Goal: Transaction & Acquisition: Download file/media

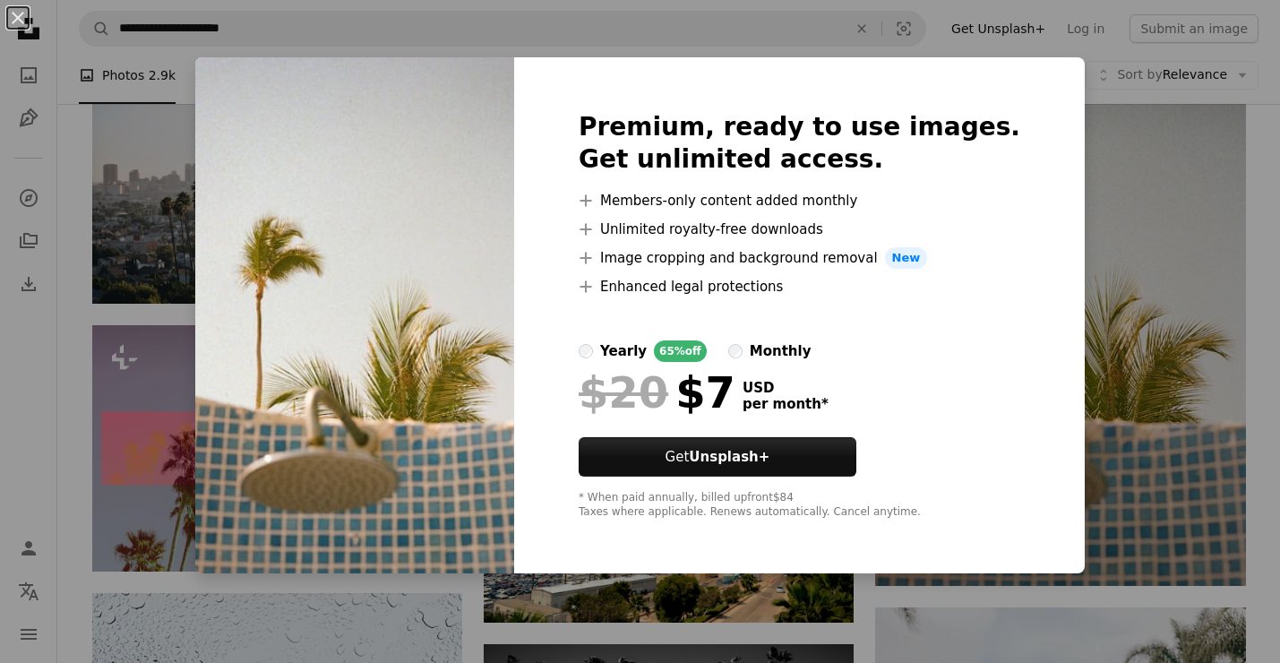
scroll to position [51109, 0]
click at [1113, 199] on div "An X shape Premium, ready to use images. Get unlimited access. A plus sign Memb…" at bounding box center [640, 331] width 1280 height 663
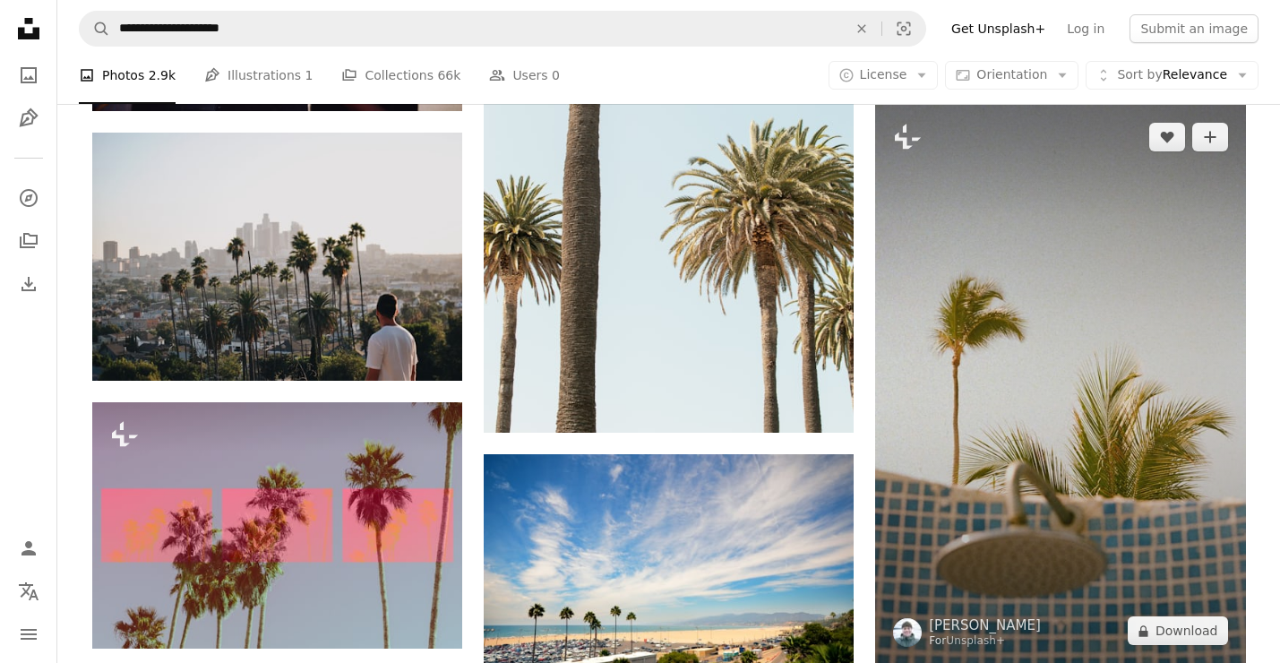
scroll to position [51007, 0]
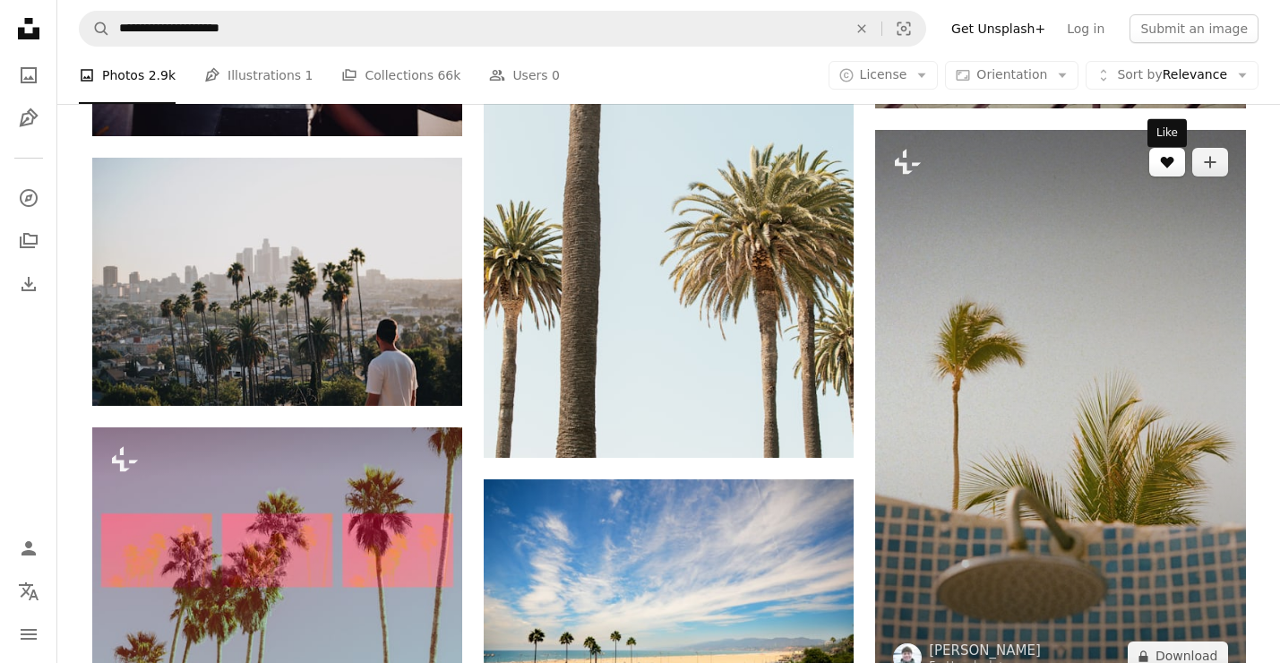
click at [1169, 168] on icon "Like" at bounding box center [1166, 163] width 13 height 12
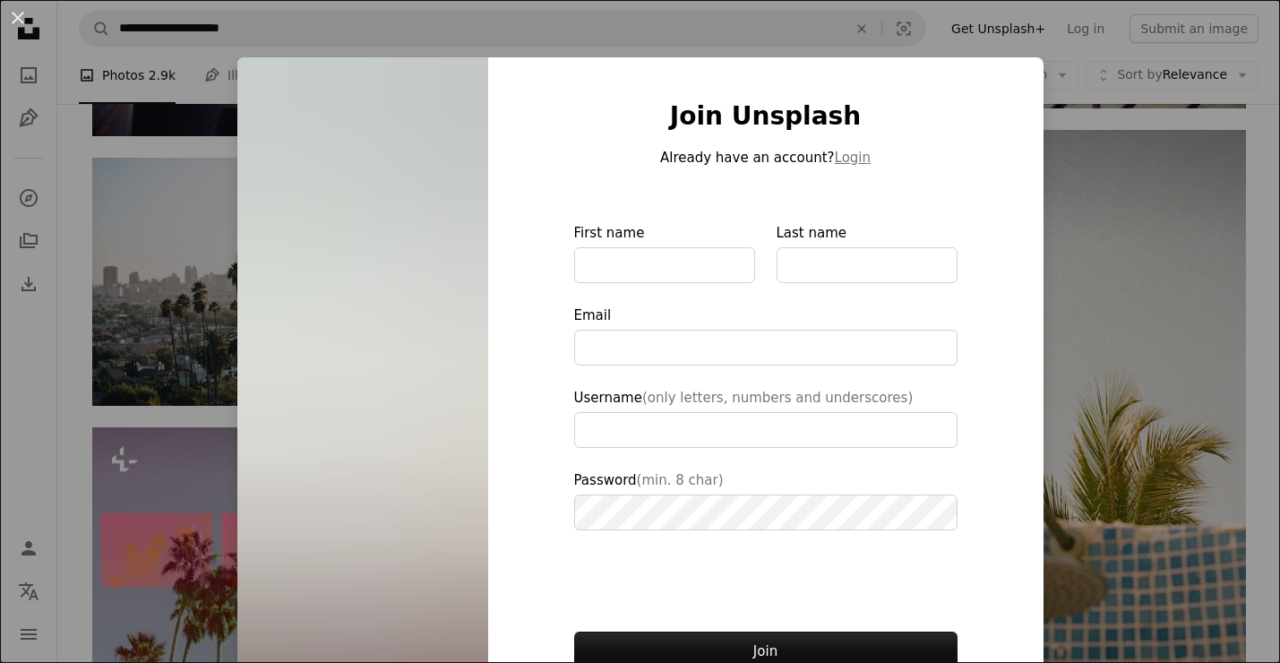
type input "**********"
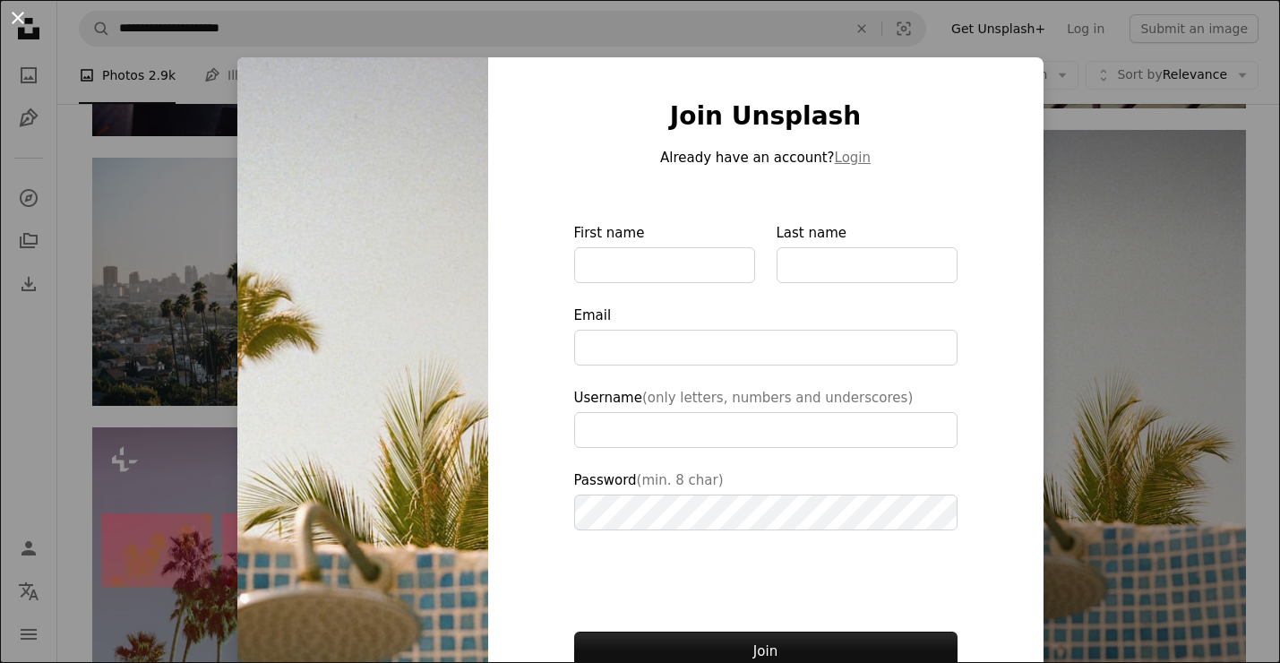
click at [19, 13] on button "An X shape" at bounding box center [17, 17] width 21 height 21
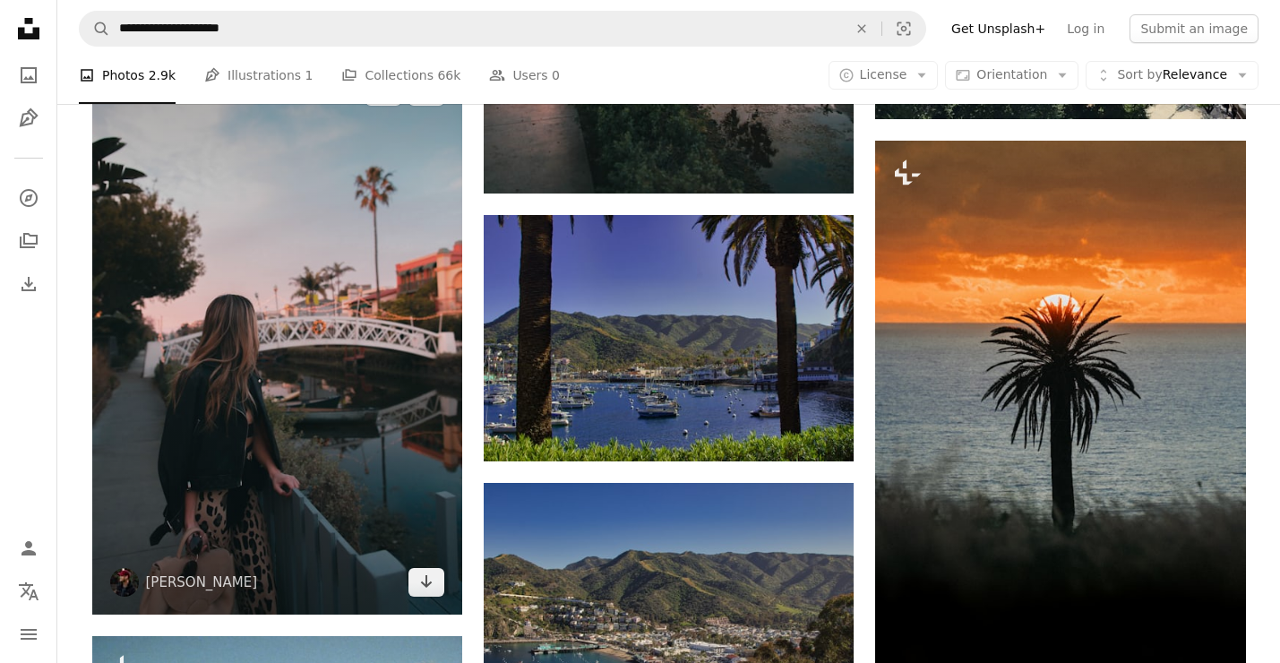
scroll to position [54267, 0]
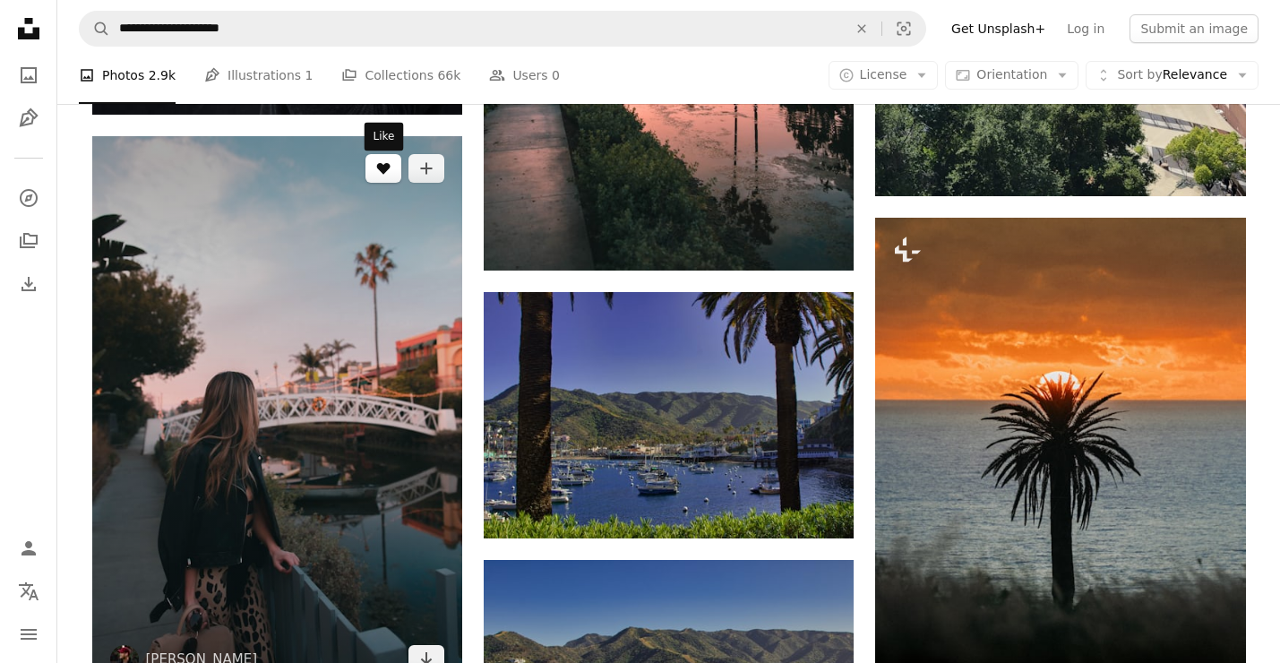
click at [381, 172] on icon "Like" at bounding box center [382, 169] width 13 height 12
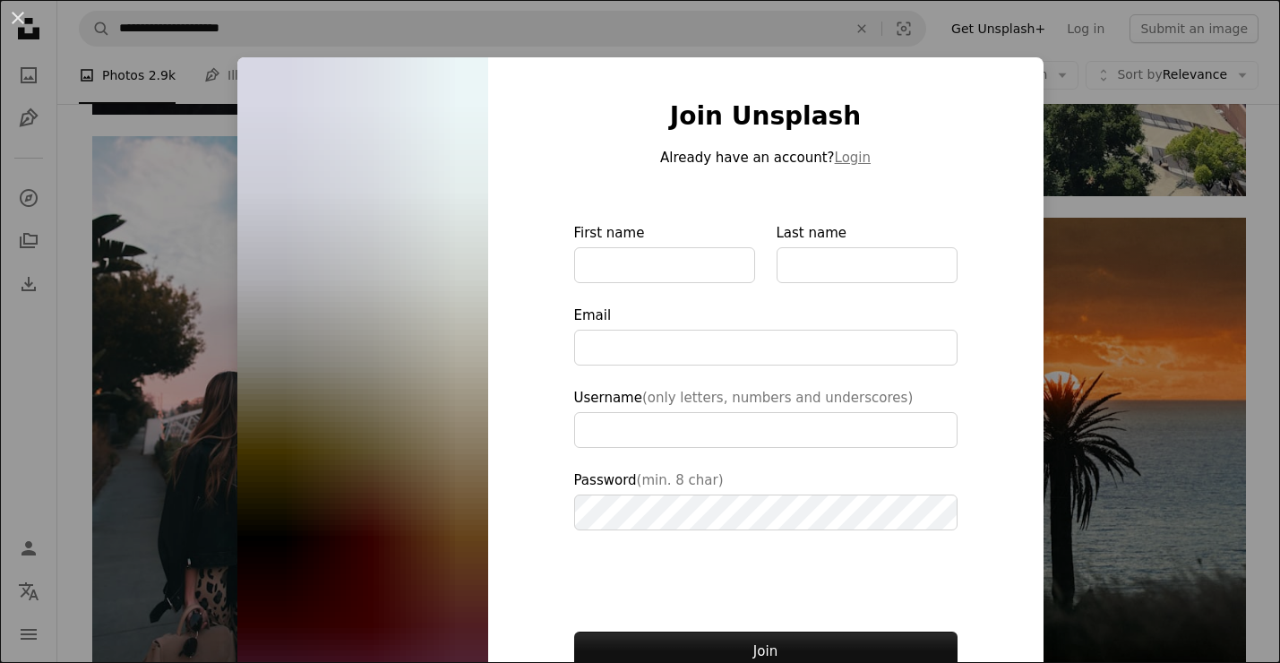
type input "**********"
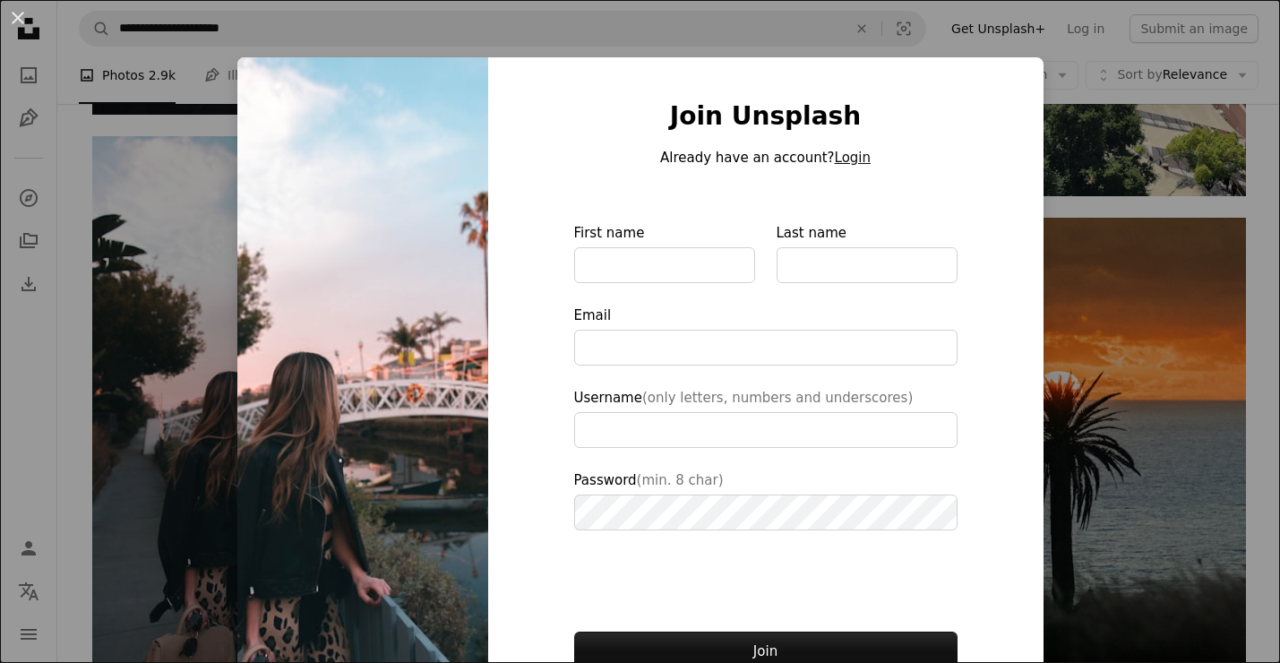
click at [844, 158] on button "Login" at bounding box center [853, 157] width 36 height 21
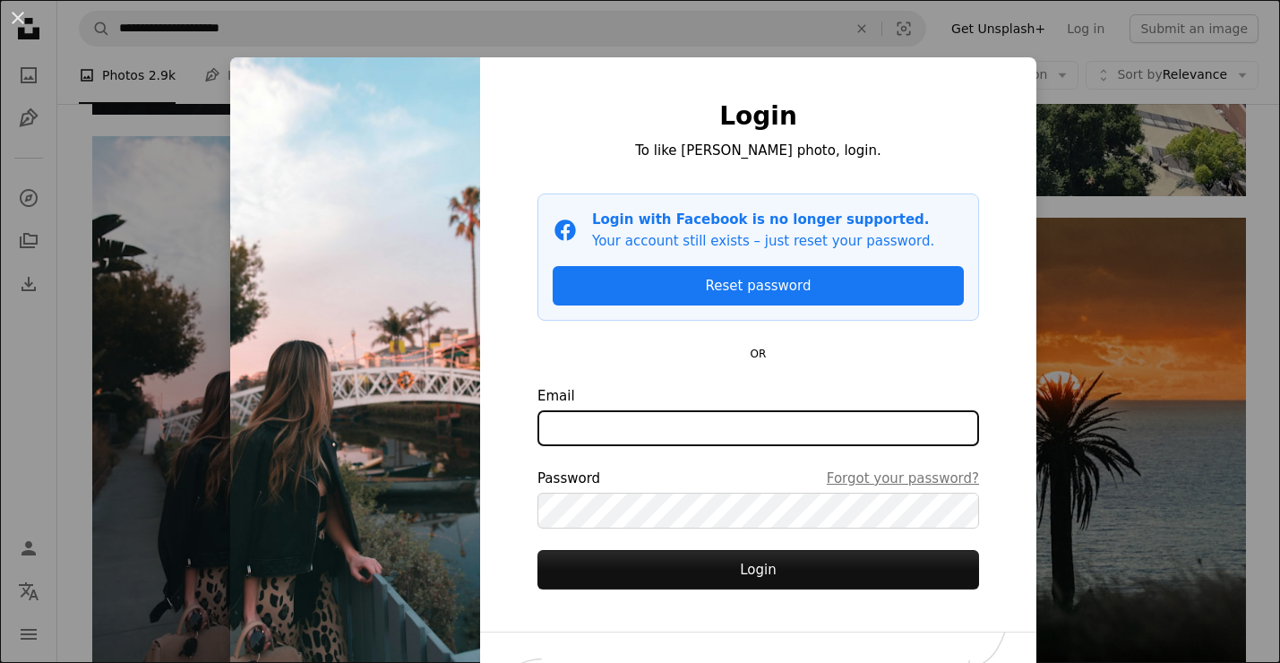
click at [603, 422] on input "Email" at bounding box center [757, 428] width 441 height 36
type input "**********"
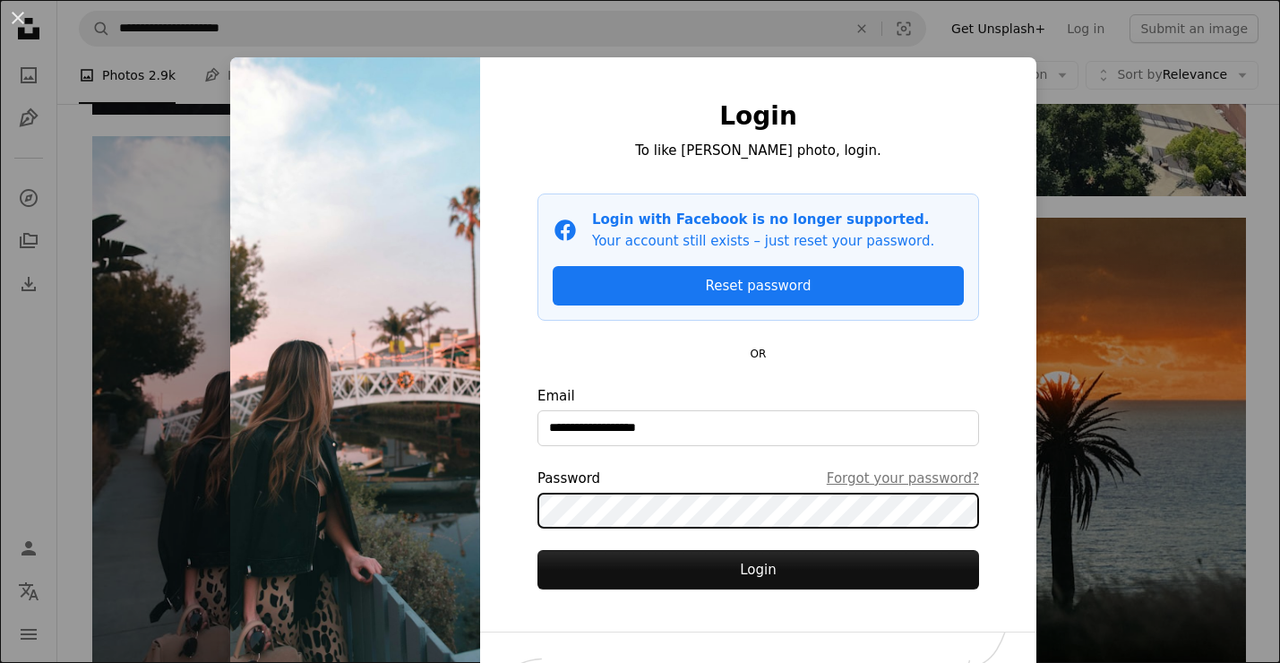
click at [537, 550] on button "Login" at bounding box center [757, 569] width 441 height 39
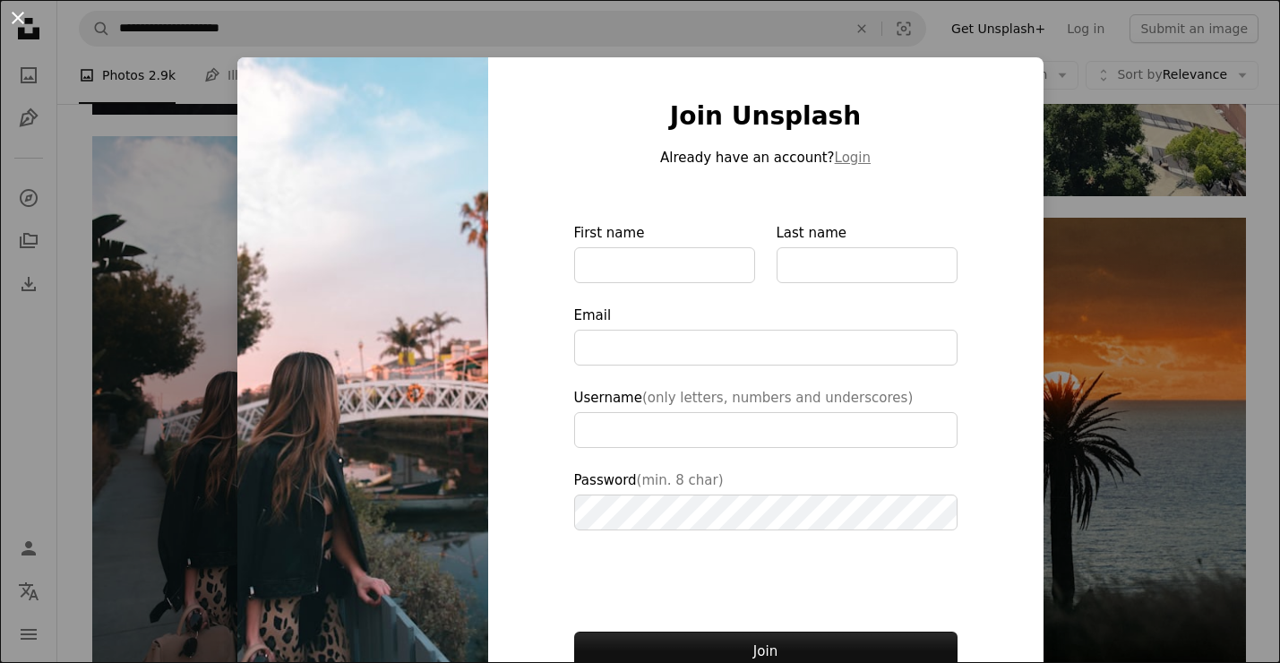
click at [19, 16] on button "An X shape" at bounding box center [17, 17] width 21 height 21
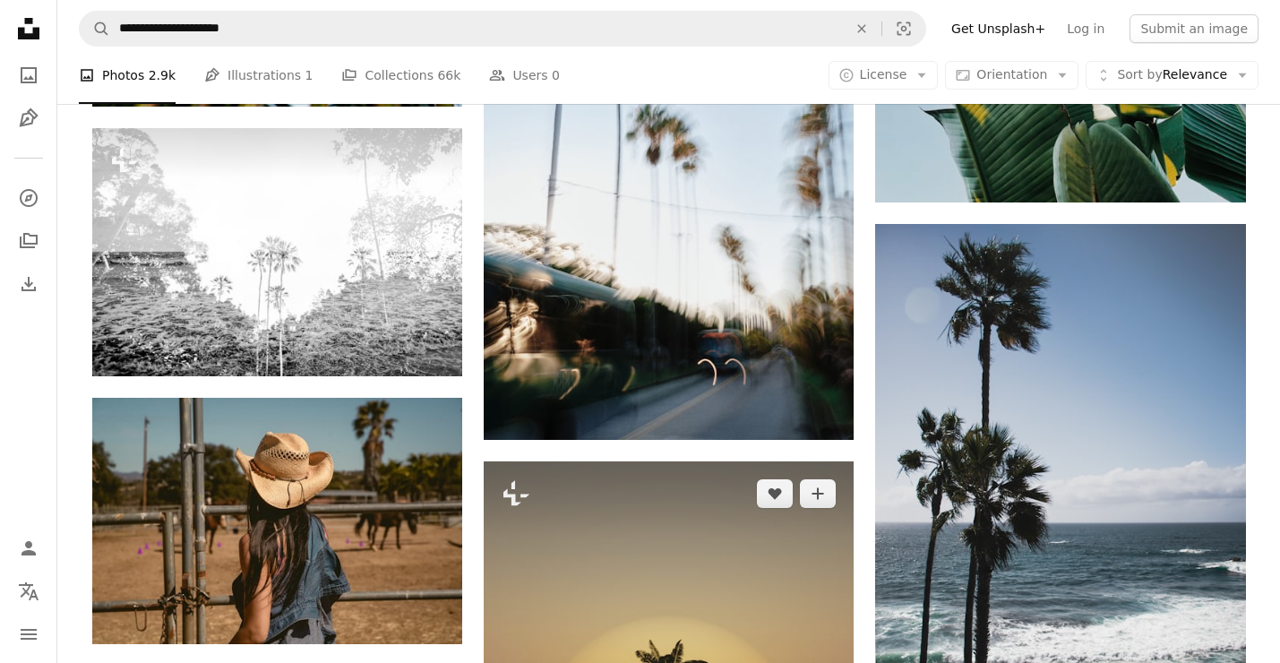
scroll to position [64815, 0]
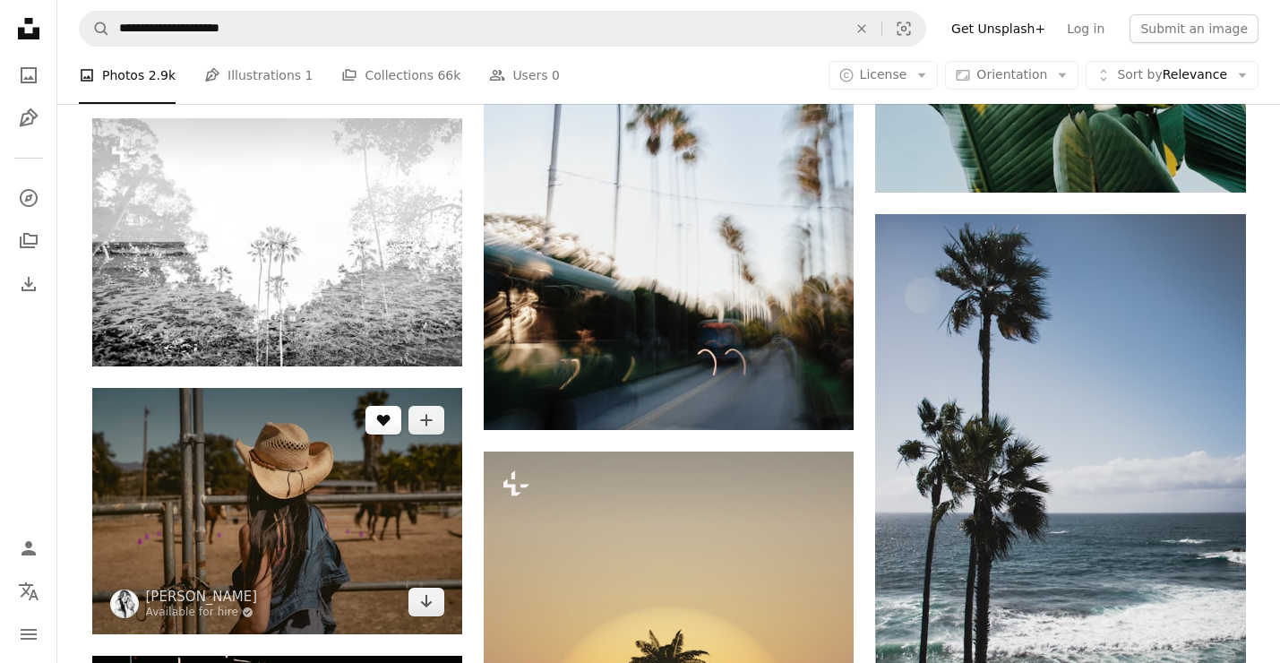
click at [378, 418] on icon "A heart" at bounding box center [383, 420] width 14 height 14
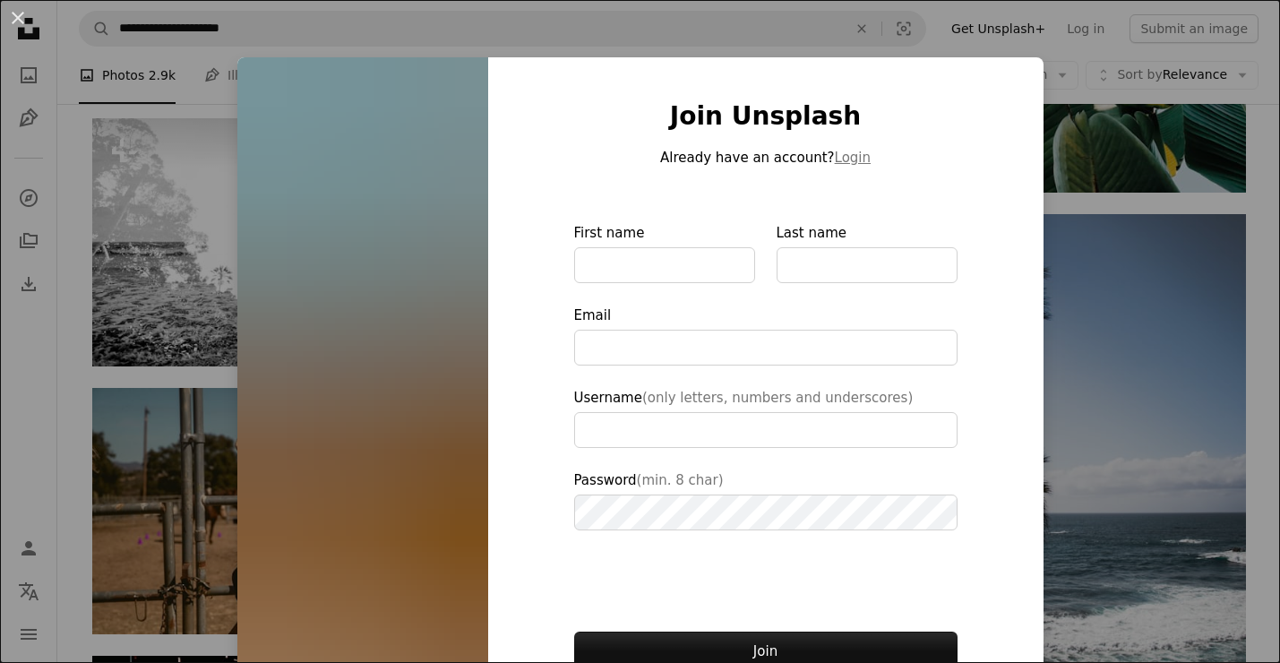
type input "**********"
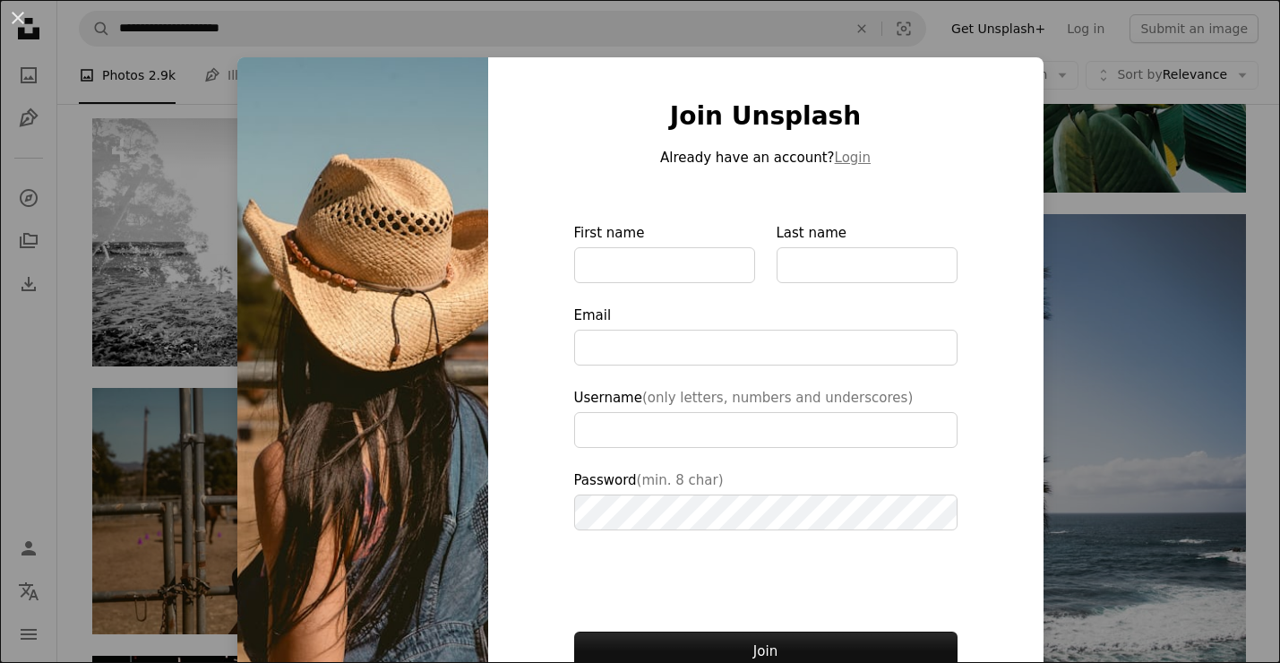
click at [138, 356] on div "An X shape Join Unsplash Already have an account? Login First name Last name Em…" at bounding box center [640, 331] width 1280 height 663
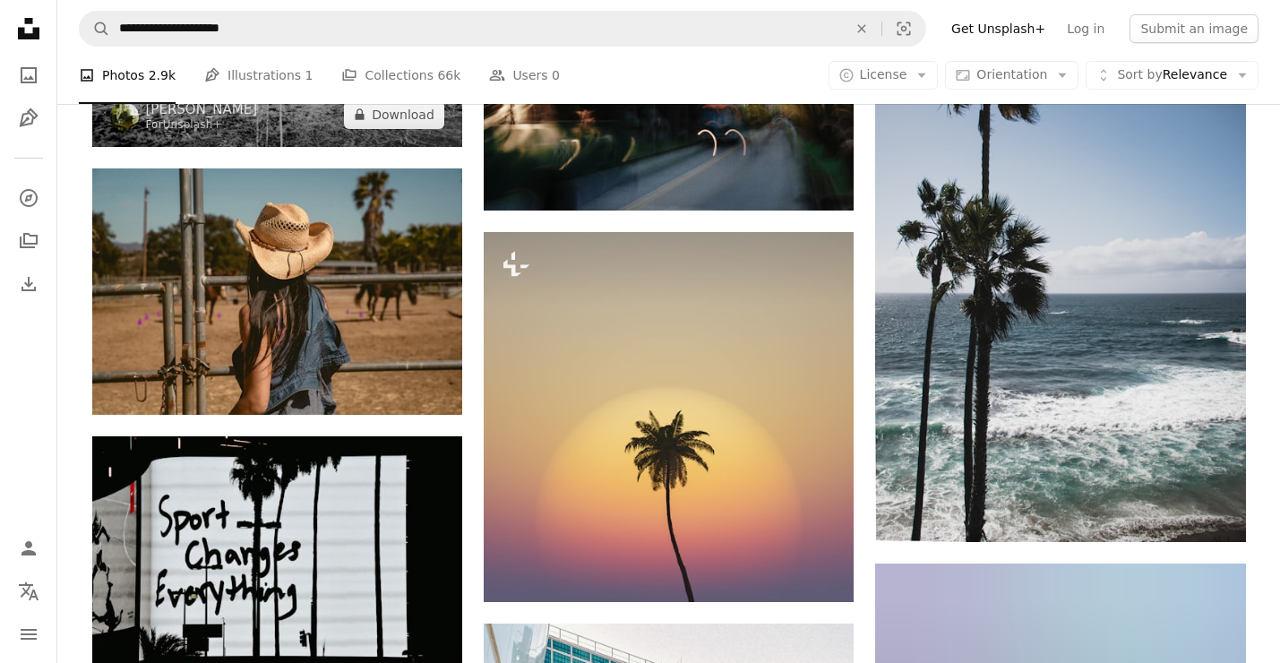
scroll to position [65048, 0]
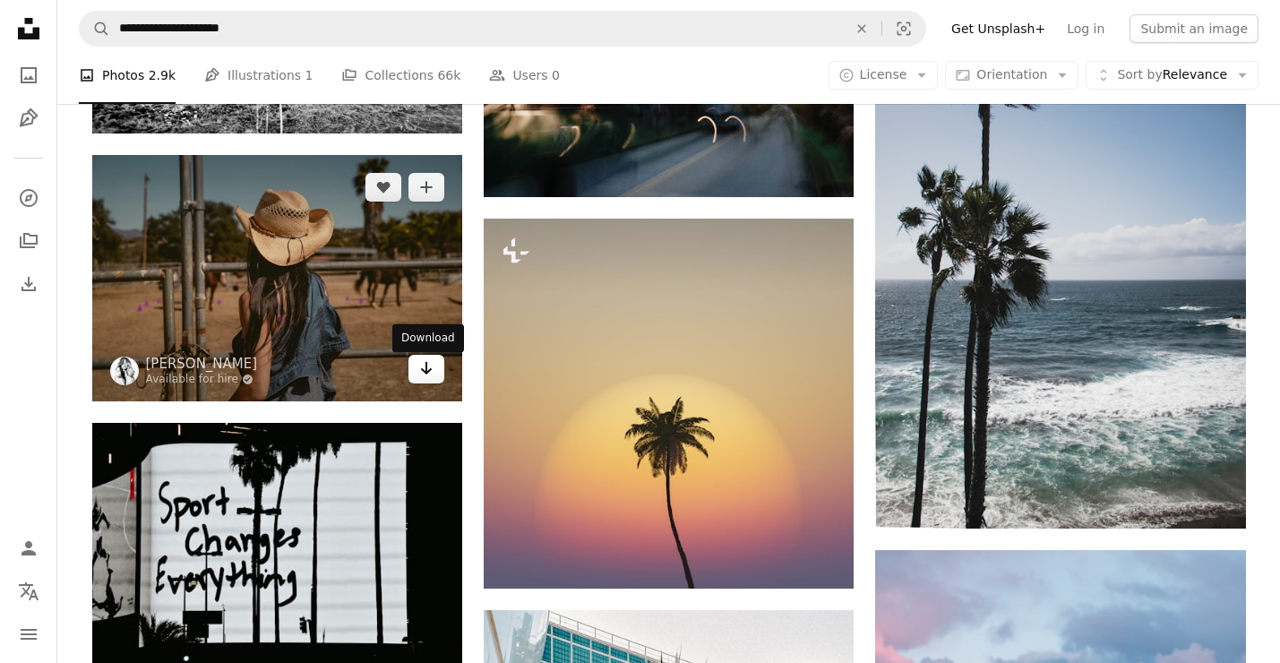
click at [423, 378] on icon "Arrow pointing down" at bounding box center [426, 367] width 14 height 21
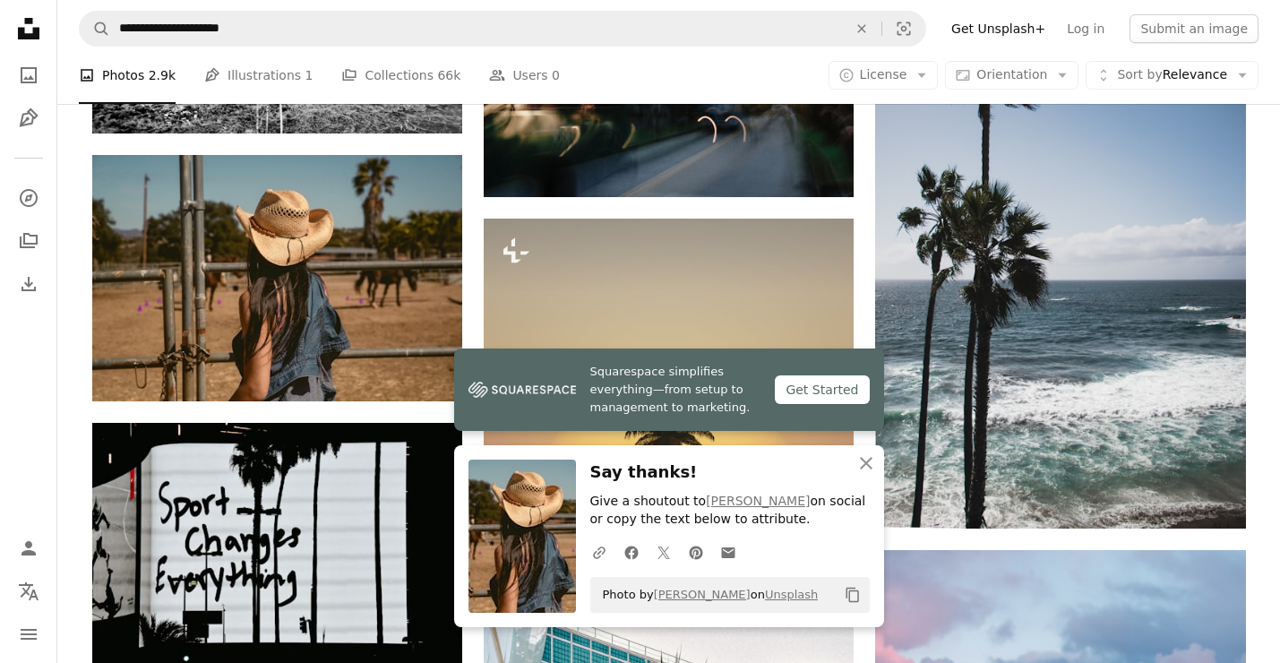
click at [861, 467] on icon "button" at bounding box center [866, 463] width 13 height 13
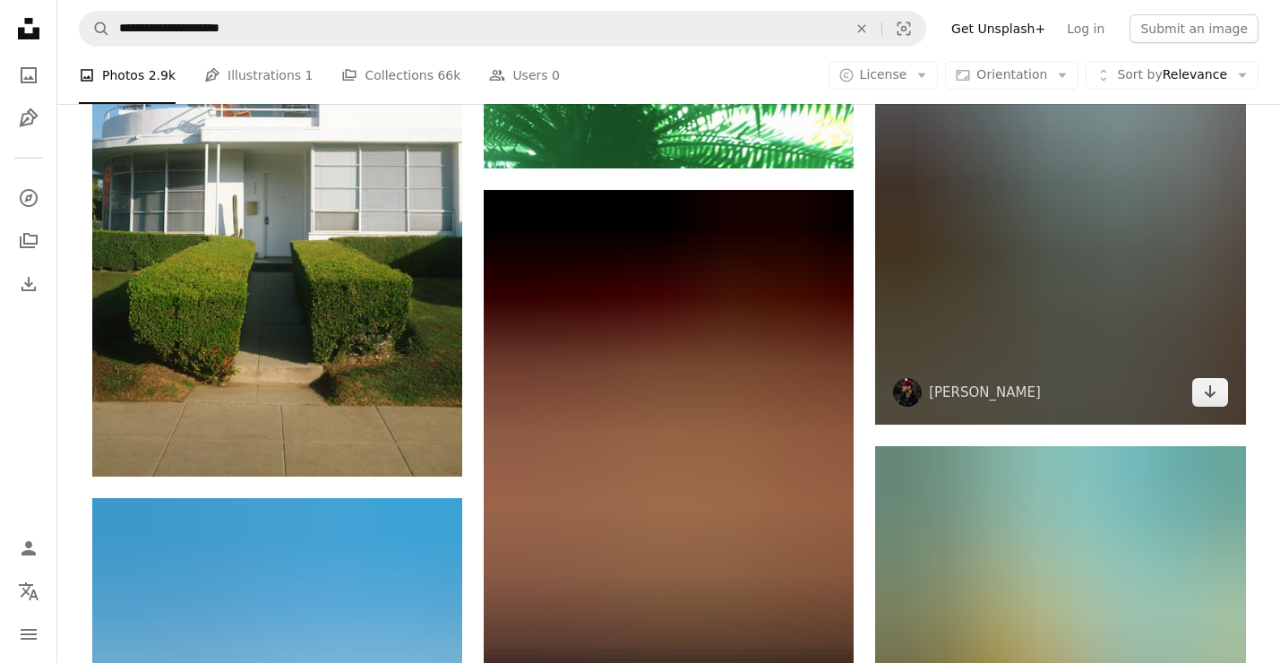
scroll to position [74743, 0]
